Goal: Transaction & Acquisition: Obtain resource

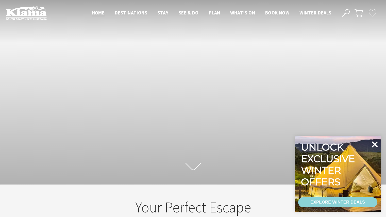
click at [372, 148] on icon at bounding box center [375, 144] width 12 height 12
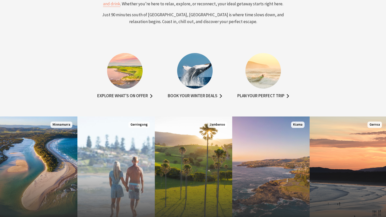
scroll to position [247, 0]
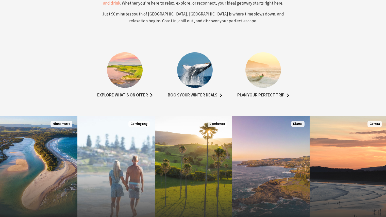
click at [198, 84] on img at bounding box center [195, 70] width 36 height 36
click at [195, 99] on link "Book your winter deals" at bounding box center [195, 95] width 54 height 7
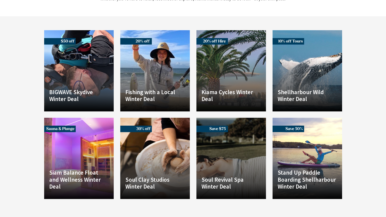
scroll to position [322, 0]
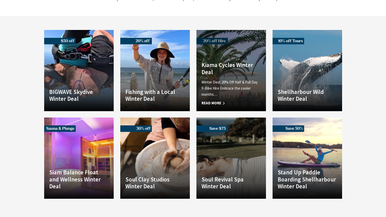
click at [236, 61] on h4 "Kiama Cycles Winter Deal" at bounding box center [231, 68] width 59 height 14
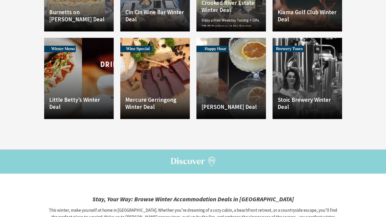
scroll to position [707, 0]
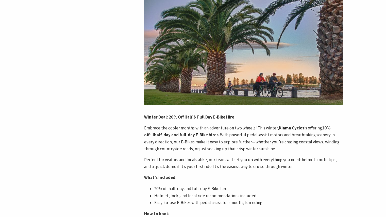
scroll to position [124, 0]
